Goal: Task Accomplishment & Management: Manage account settings

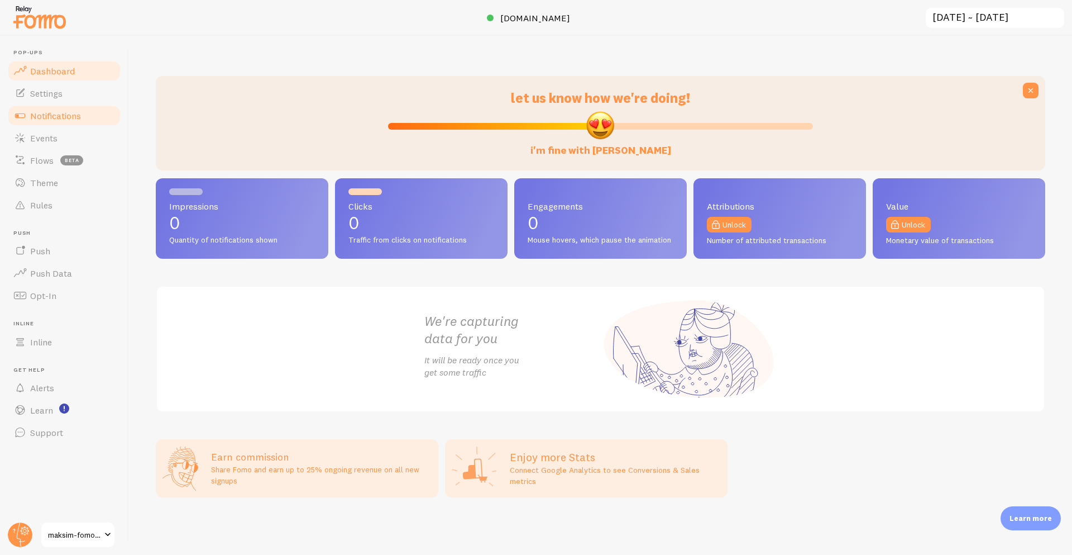
click at [70, 121] on link "Notifications" at bounding box center [64, 115] width 115 height 22
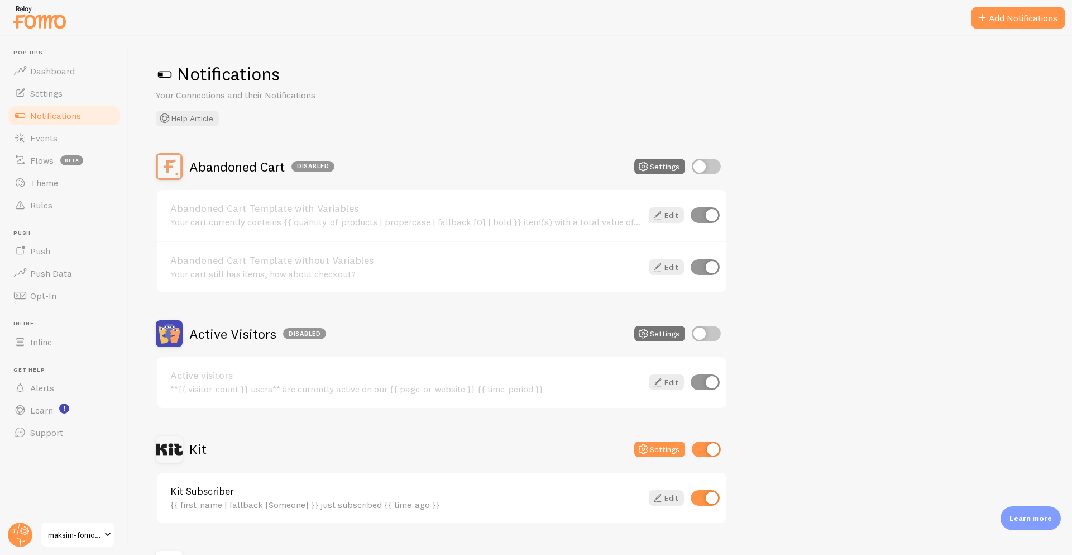
scroll to position [139, 0]
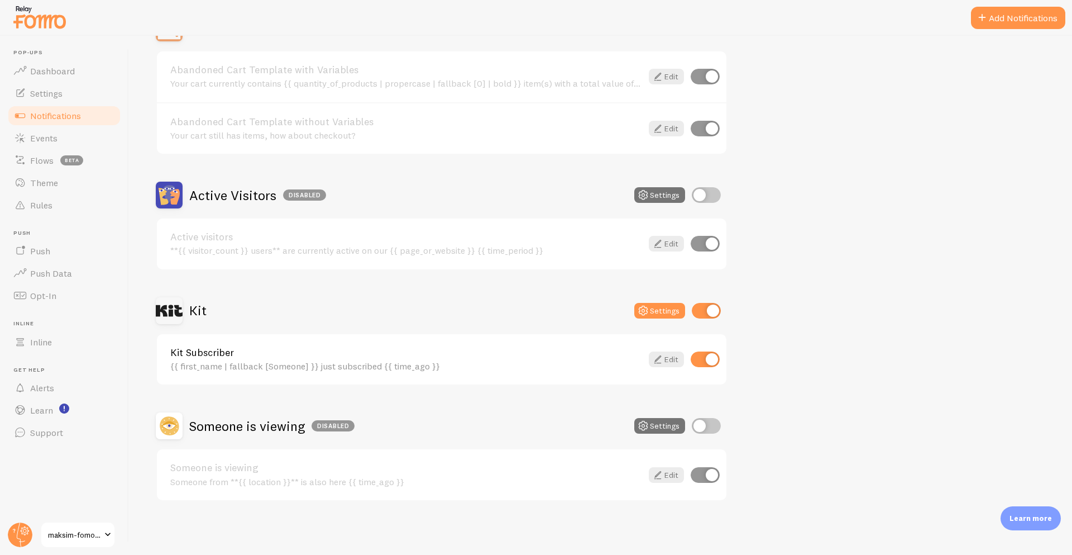
click at [714, 311] on input "checkbox" at bounding box center [706, 311] width 29 height 16
checkbox input "false"
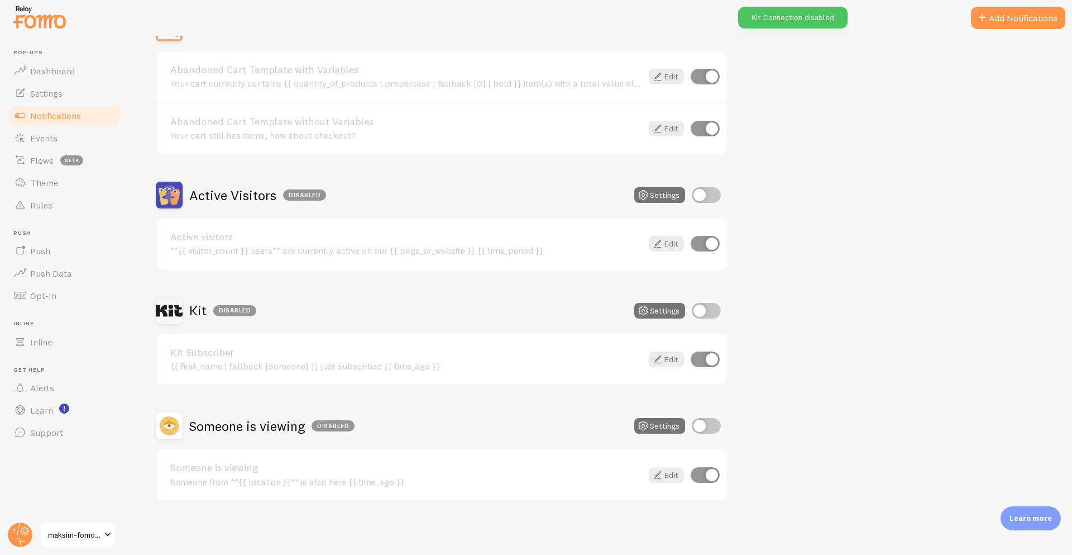
click at [58, 111] on span "Notifications" at bounding box center [55, 115] width 51 height 11
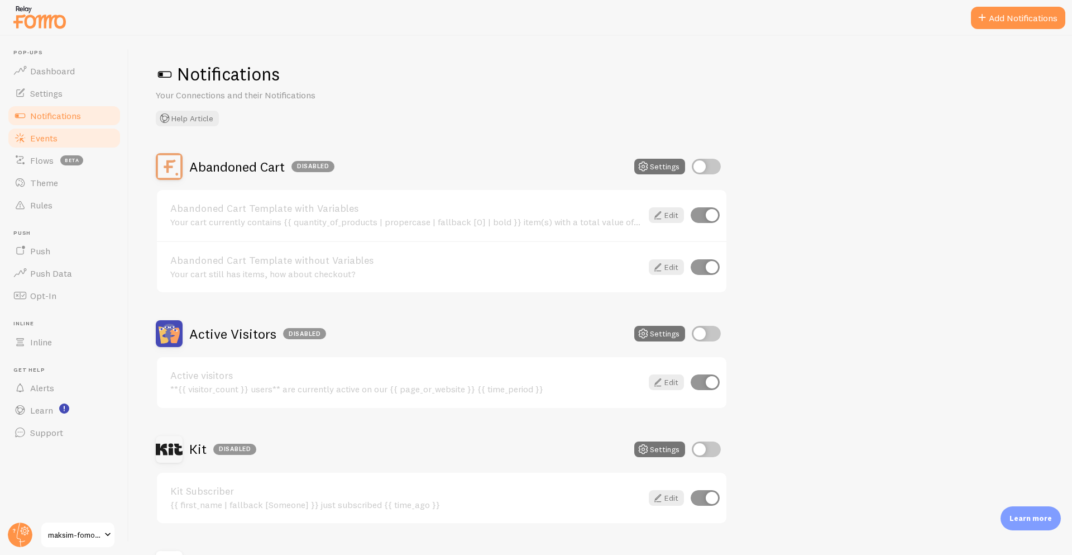
click at [54, 141] on span "Events" at bounding box center [43, 137] width 27 height 11
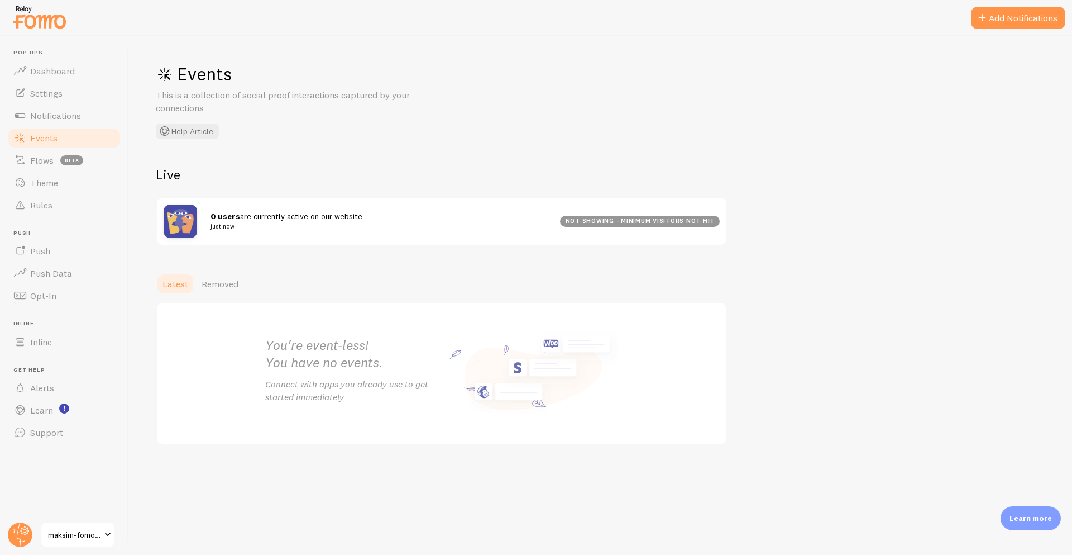
click at [61, 528] on span "maksim-fomo-dev-store" at bounding box center [74, 534] width 53 height 13
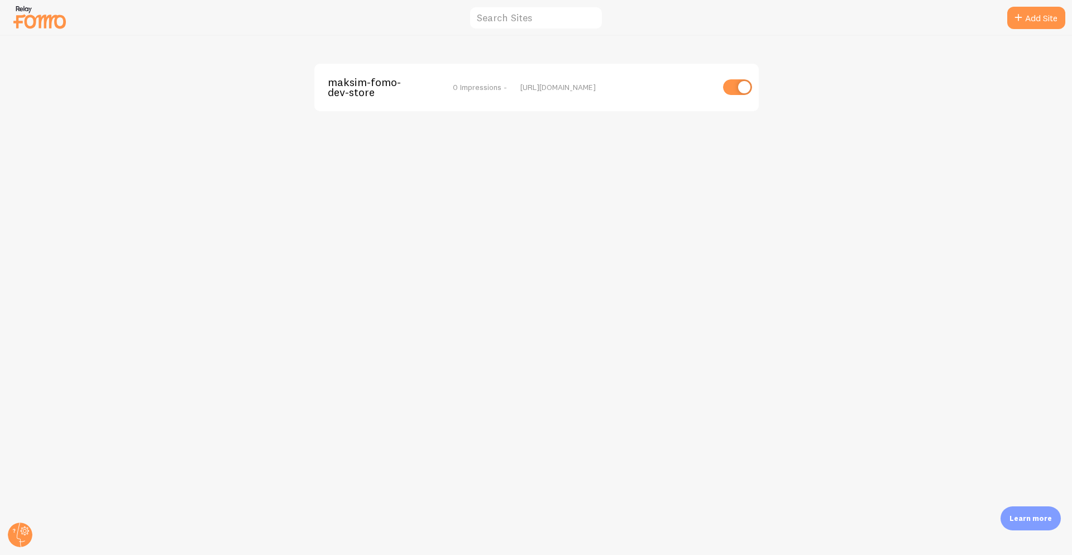
click at [370, 90] on span "maksim-fomo-dev-store" at bounding box center [373, 87] width 90 height 21
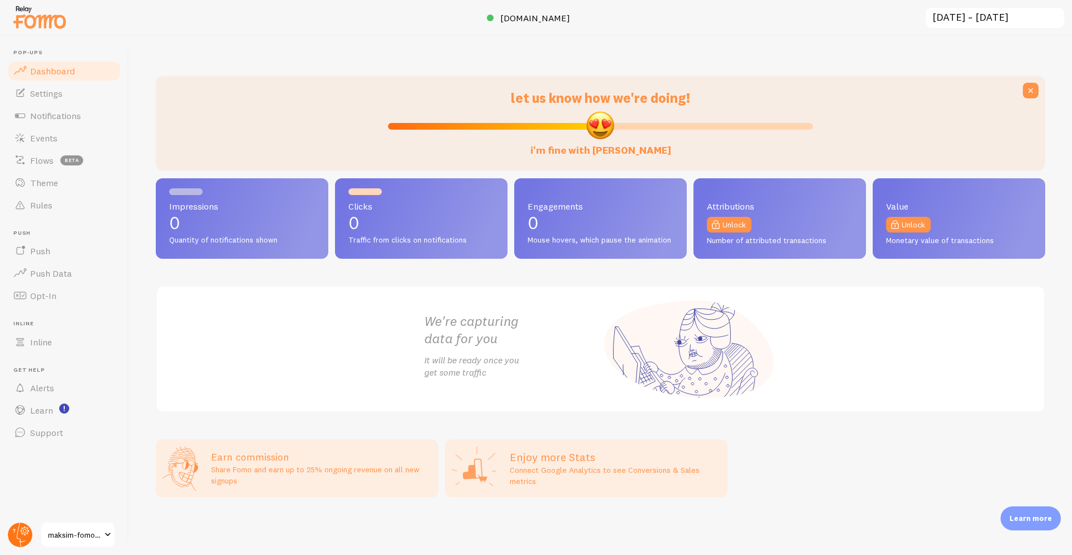
click at [20, 539] on icon at bounding box center [21, 534] width 8 height 25
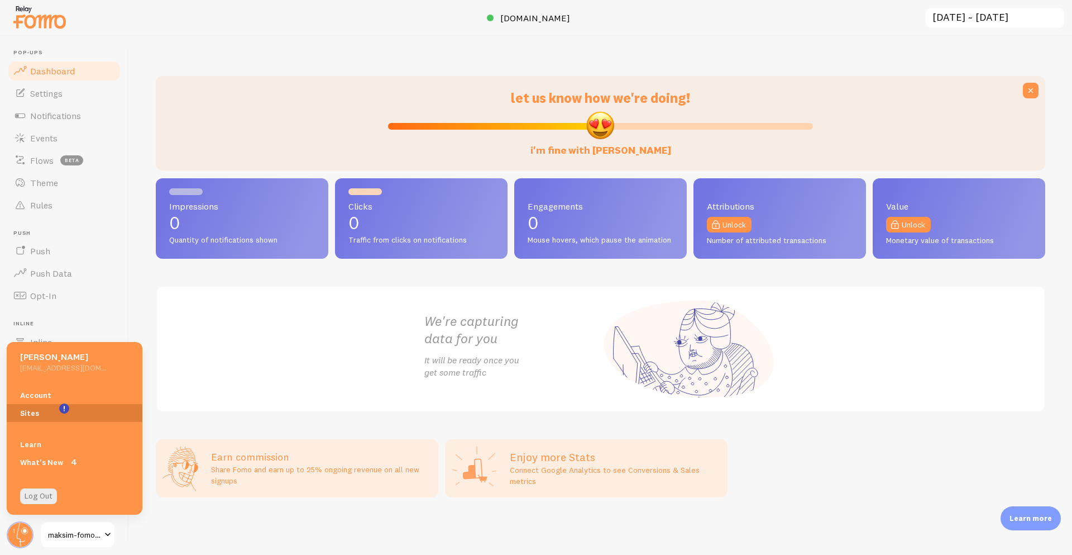
click at [70, 409] on link "Sites" at bounding box center [75, 413] width 136 height 18
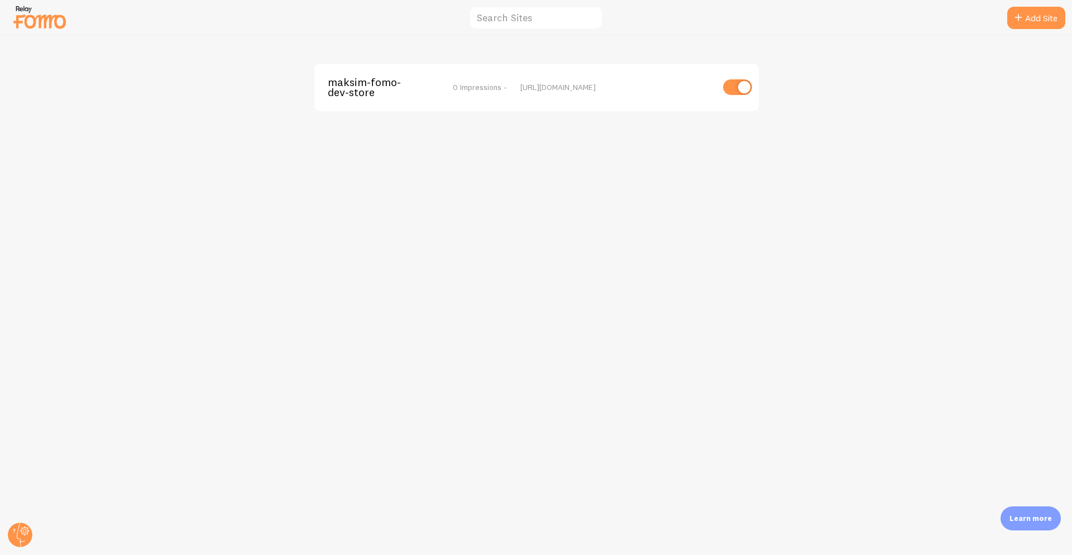
click at [32, 528] on div at bounding box center [20, 534] width 27 height 27
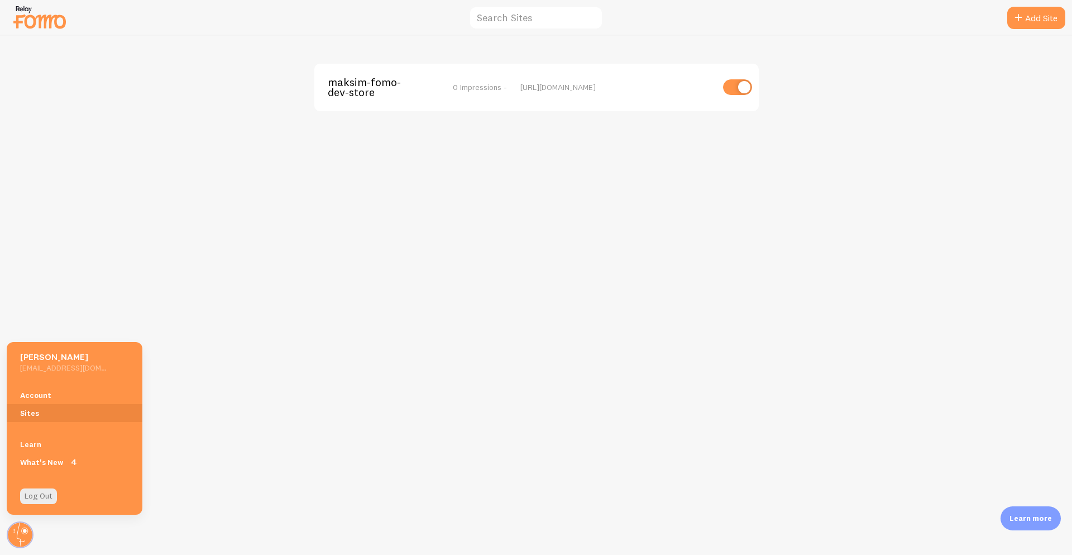
click at [354, 403] on div "maksim-fomo-dev-store 0 Impressions - [URL][DOMAIN_NAME]" at bounding box center [537, 295] width 1072 height 519
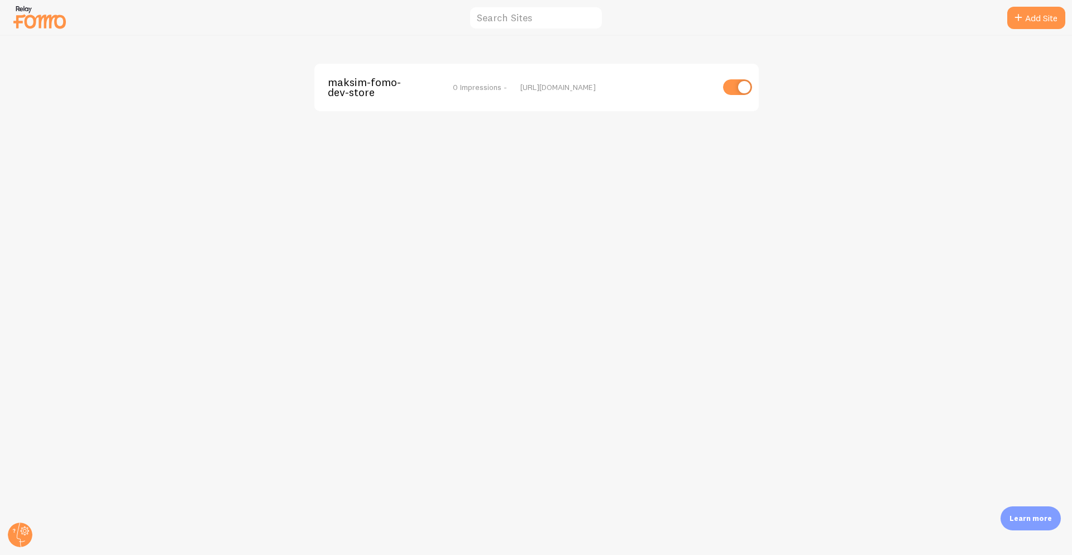
click at [38, 20] on img at bounding box center [40, 17] width 56 height 28
click at [355, 80] on span "maksim-fomo-dev-store" at bounding box center [373, 87] width 90 height 21
